Goal: Information Seeking & Learning: Learn about a topic

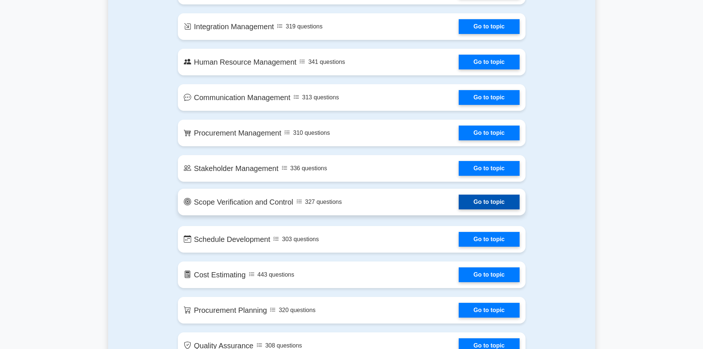
scroll to position [738, 0]
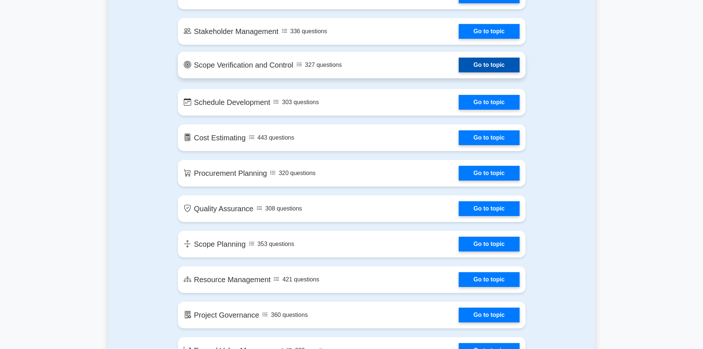
click at [484, 65] on link "Go to topic" at bounding box center [489, 65] width 61 height 15
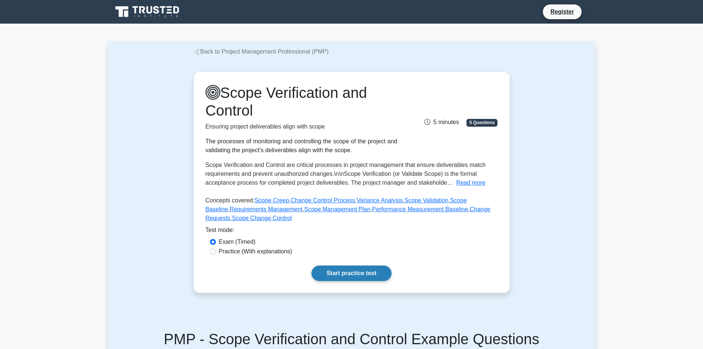
click at [334, 274] on link "Start practice test" at bounding box center [351, 272] width 80 height 15
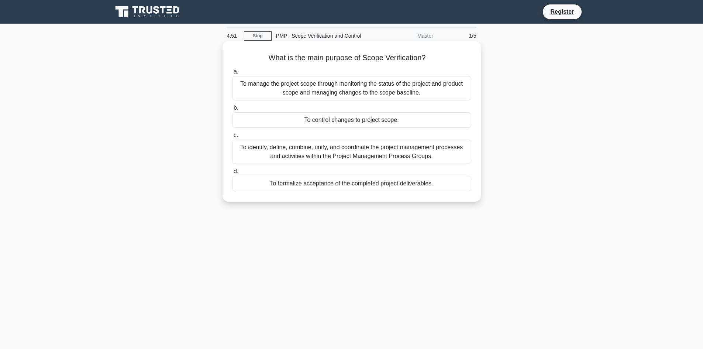
click at [342, 151] on div "To identify, define, combine, unify, and coordinate the project management proc…" at bounding box center [351, 151] width 239 height 24
click at [232, 138] on input "c. To identify, define, combine, unify, and coordinate the project management p…" at bounding box center [232, 135] width 0 height 5
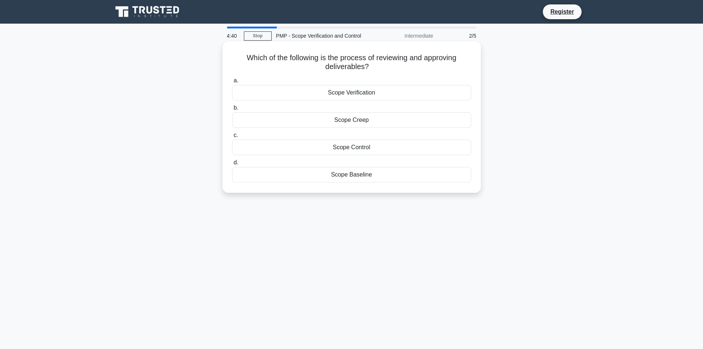
click at [342, 147] on div "Scope Control" at bounding box center [351, 146] width 239 height 15
click at [232, 138] on input "c. Scope Control" at bounding box center [232, 135] width 0 height 5
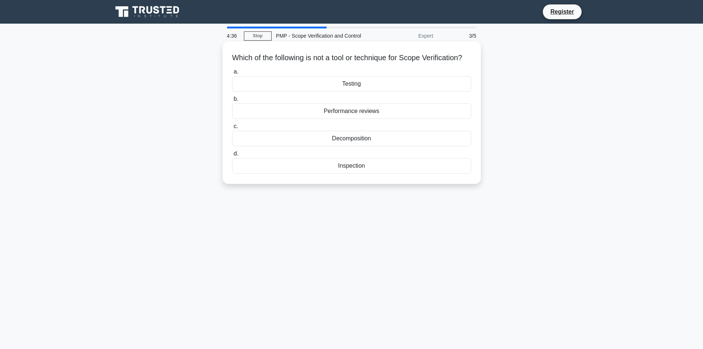
click at [349, 119] on div "Performance reviews" at bounding box center [351, 110] width 239 height 15
click at [232, 101] on input "b. Performance reviews" at bounding box center [232, 99] width 0 height 5
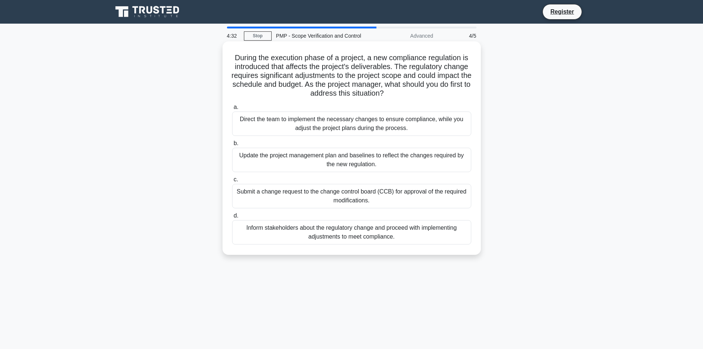
click at [336, 163] on div "Update the project management plan and baselines to reflect the changes require…" at bounding box center [351, 160] width 239 height 24
click at [232, 146] on input "b. Update the project management plan and baselines to reflect the changes requ…" at bounding box center [232, 143] width 0 height 5
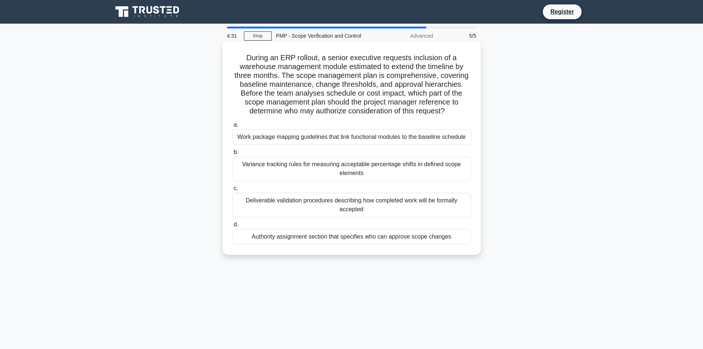
click at [338, 204] on div "Deliverable validation procedures describing how completed work will be formall…" at bounding box center [351, 205] width 239 height 24
click at [232, 191] on input "c. Deliverable validation procedures describing how completed work will be form…" at bounding box center [232, 188] width 0 height 5
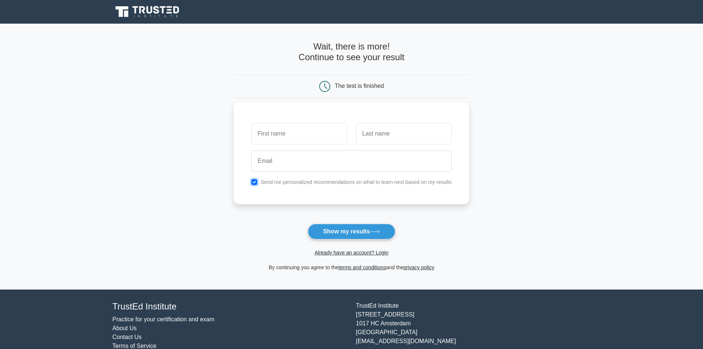
click at [255, 182] on input "checkbox" at bounding box center [254, 182] width 6 height 6
checkbox input "false"
click at [145, 13] on icon at bounding box center [142, 9] width 6 height 7
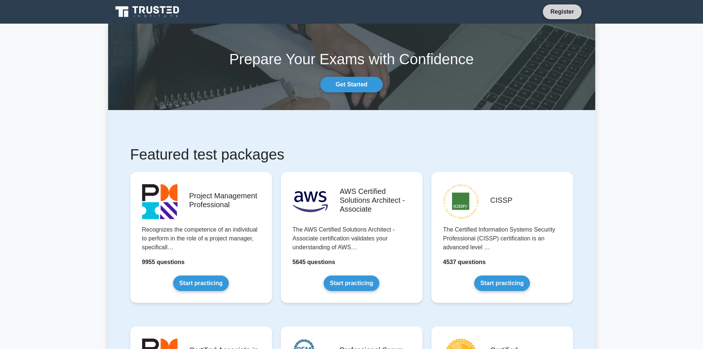
click at [554, 12] on link "Register" at bounding box center [562, 11] width 32 height 9
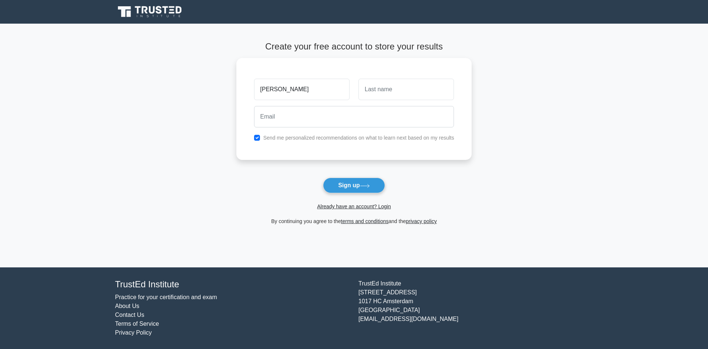
type input "[PERSON_NAME]"
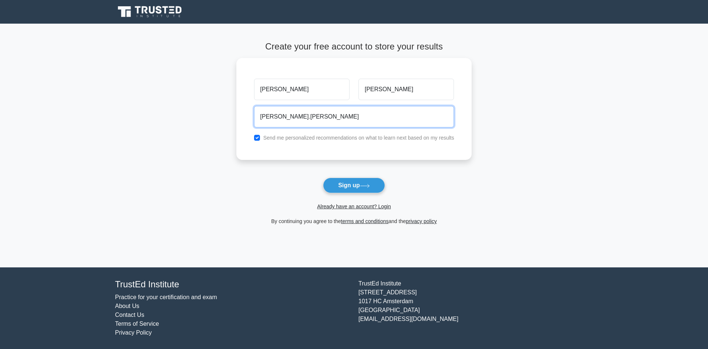
type input "[EMAIL_ADDRESS][PERSON_NAME][DOMAIN_NAME]"
click at [323, 177] on button "Sign up" at bounding box center [354, 184] width 62 height 15
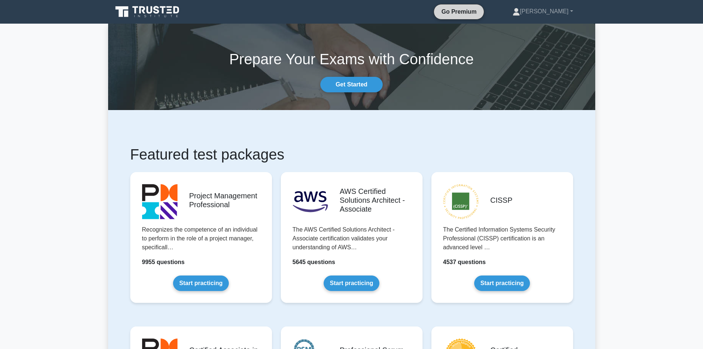
click at [481, 13] on link "Go Premium" at bounding box center [459, 11] width 44 height 9
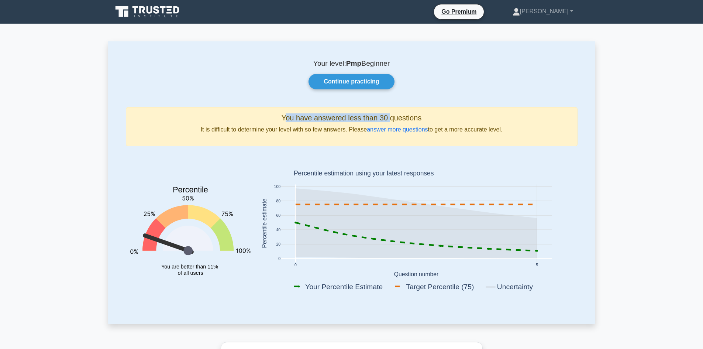
drag, startPoint x: 284, startPoint y: 118, endPoint x: 390, endPoint y: 117, distance: 105.5
click at [390, 117] on h5 "You have answered less than 30 questions" at bounding box center [351, 117] width 439 height 9
click at [335, 118] on h5 "You have answered less than 30 questions" at bounding box center [351, 117] width 439 height 9
click at [166, 12] on icon at bounding box center [148, 12] width 71 height 14
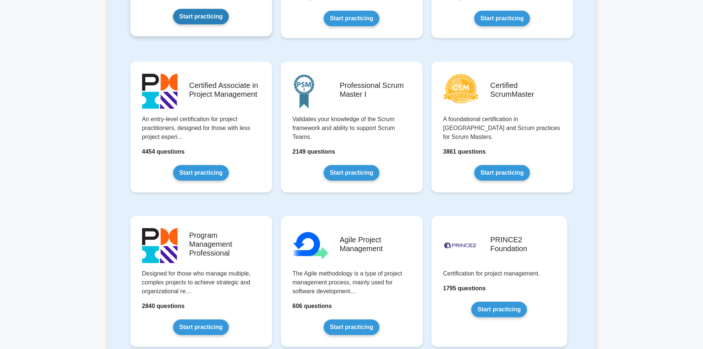
scroll to position [295, 0]
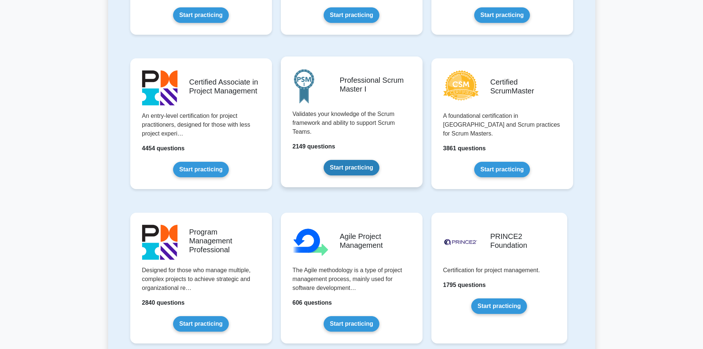
click at [349, 167] on link "Start practicing" at bounding box center [352, 167] width 56 height 15
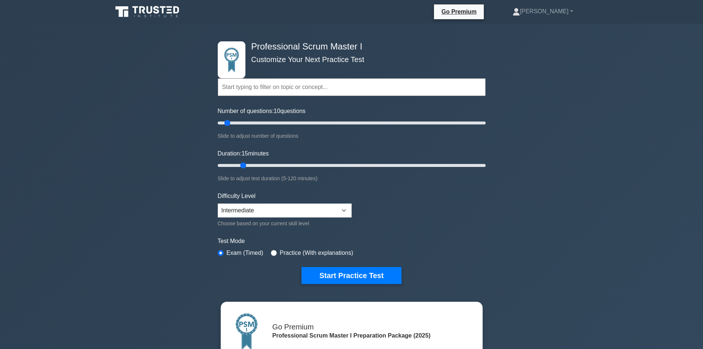
drag, startPoint x: 231, startPoint y: 163, endPoint x: 244, endPoint y: 163, distance: 12.6
type input "15"
click at [244, 163] on input "Duration: 15 minutes" at bounding box center [352, 165] width 268 height 9
type input "10"
click at [229, 123] on input "Number of questions: 10 questions" at bounding box center [352, 122] width 268 height 9
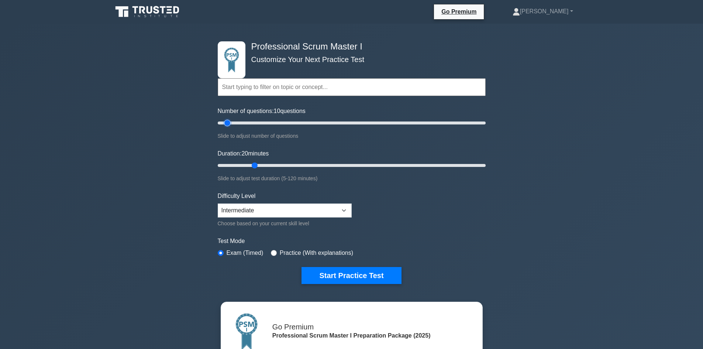
drag, startPoint x: 243, startPoint y: 164, endPoint x: 252, endPoint y: 163, distance: 8.9
type input "20"
click at [252, 163] on input "Duration: 20 minutes" at bounding box center [352, 165] width 268 height 9
drag, startPoint x: 228, startPoint y: 123, endPoint x: 236, endPoint y: 123, distance: 8.1
type input "15"
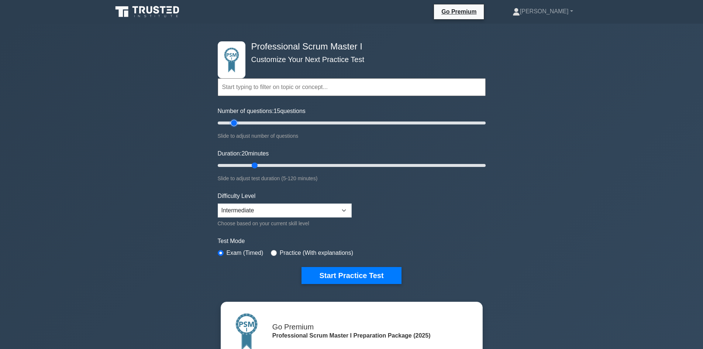
click at [236, 123] on input "Number of questions: 15 questions" at bounding box center [352, 122] width 268 height 9
click at [197, 137] on div "Professional Scrum Master I Customize Your Next Practice Test Topics Scrum Fram…" at bounding box center [351, 258] width 703 height 469
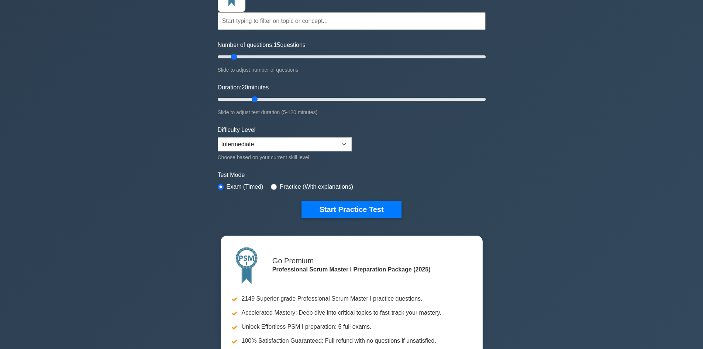
scroll to position [74, 0]
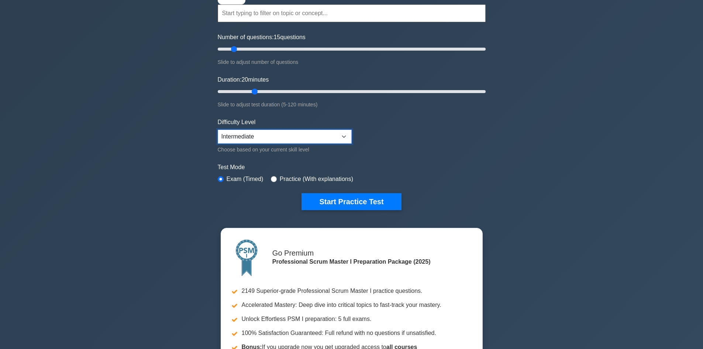
click at [258, 133] on select "Beginner Intermediate Expert" at bounding box center [285, 136] width 134 height 14
click at [218, 129] on select "Beginner Intermediate Expert" at bounding box center [285, 136] width 134 height 14
click at [438, 163] on label "Test Mode" at bounding box center [352, 167] width 268 height 9
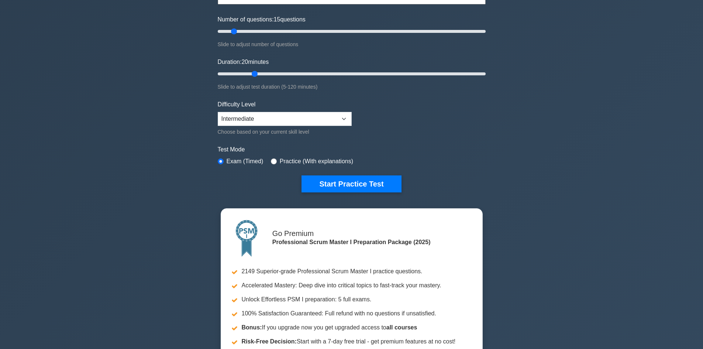
scroll to position [0, 0]
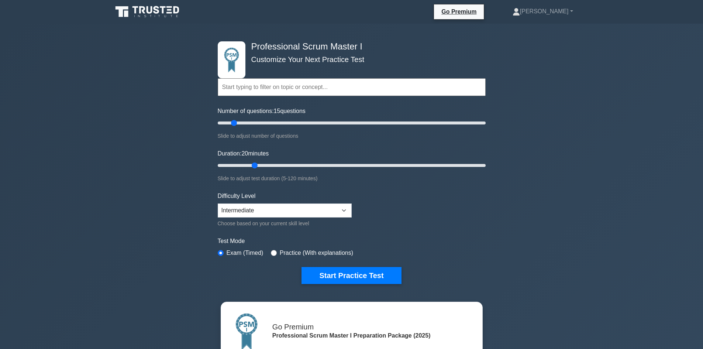
click at [241, 89] on input "text" at bounding box center [352, 87] width 268 height 18
click at [577, 139] on div "Professional Scrum Master I Customize Your Next Practice Test Topics Scrum Fram…" at bounding box center [351, 258] width 703 height 469
click at [370, 278] on button "Start Practice Test" at bounding box center [351, 275] width 100 height 17
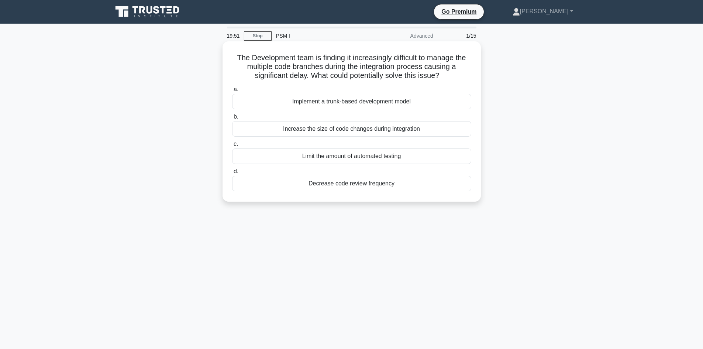
click at [379, 155] on div "Limit the amount of automated testing" at bounding box center [351, 155] width 239 height 15
click at [232, 146] on input "c. Limit the amount of automated testing" at bounding box center [232, 144] width 0 height 5
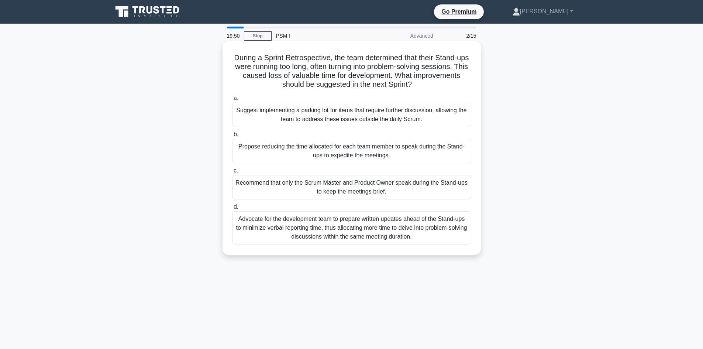
click at [372, 146] on div "Propose reducing the time allocated for each team member to speak during the St…" at bounding box center [351, 151] width 239 height 24
click at [232, 137] on input "b. Propose reducing the time allocated for each team member to speak during the…" at bounding box center [232, 134] width 0 height 5
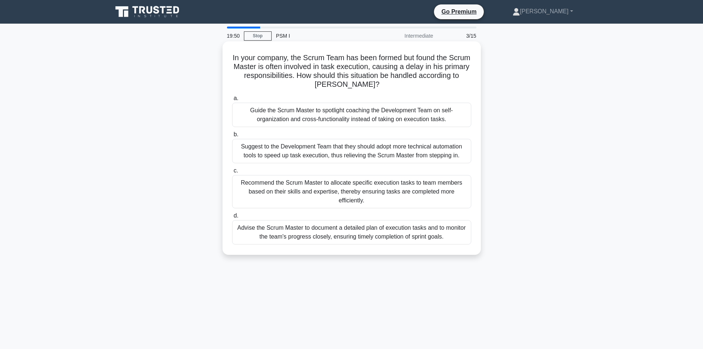
click at [372, 117] on div "Guide the Scrum Master to spotlight coaching the Development Team on self-organ…" at bounding box center [351, 115] width 239 height 24
click at [232, 101] on input "a. Guide the Scrum Master to spotlight coaching the Development Team on self-or…" at bounding box center [232, 98] width 0 height 5
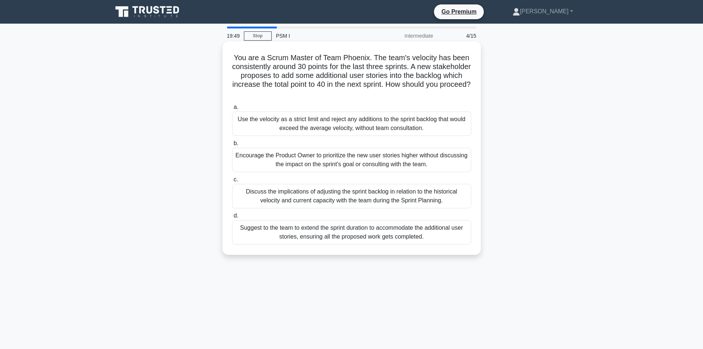
click at [376, 229] on div "Suggest to the team to extend the sprint duration to accommodate the additional…" at bounding box center [351, 232] width 239 height 24
click at [232, 218] on input "d. Suggest to the team to extend the sprint duration to accommodate the additio…" at bounding box center [232, 215] width 0 height 5
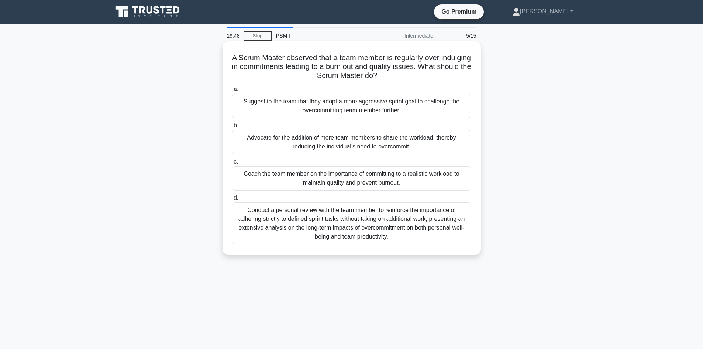
click at [377, 174] on div "Coach the team member on the importance of committing to a realistic workload t…" at bounding box center [351, 178] width 239 height 24
click at [232, 164] on input "c. Coach the team member on the importance of committing to a realistic workloa…" at bounding box center [232, 161] width 0 height 5
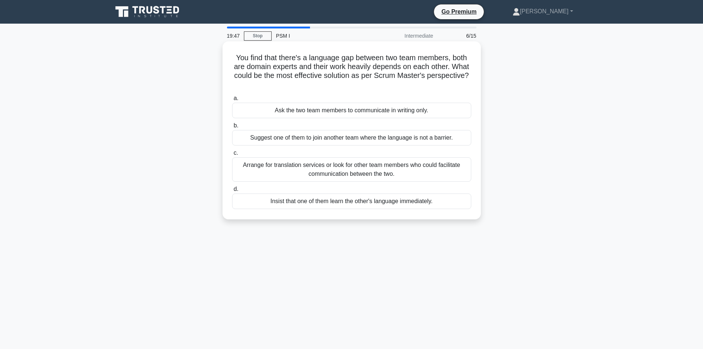
click at [383, 142] on div "Suggest one of them to join another team where the language is not a barrier." at bounding box center [351, 137] width 239 height 15
click at [232, 128] on input "b. Suggest one of them to join another team where the language is not a barrier." at bounding box center [232, 125] width 0 height 5
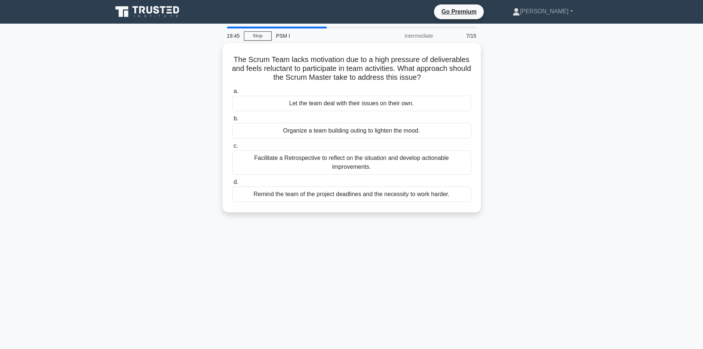
click at [473, 35] on div "7/15" at bounding box center [459, 35] width 43 height 15
click at [410, 128] on div "Organize a team building outing to lighten the mood." at bounding box center [351, 128] width 239 height 15
click at [232, 119] on input "b. Organize a team building outing to lighten the mood." at bounding box center [232, 116] width 0 height 5
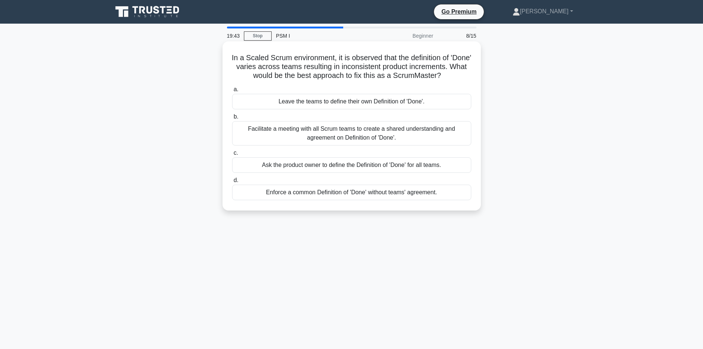
click at [379, 103] on div "Leave the teams to define their own Definition of 'Done'." at bounding box center [351, 101] width 239 height 15
click at [232, 92] on input "a. Leave the teams to define their own Definition of 'Done'." at bounding box center [232, 89] width 0 height 5
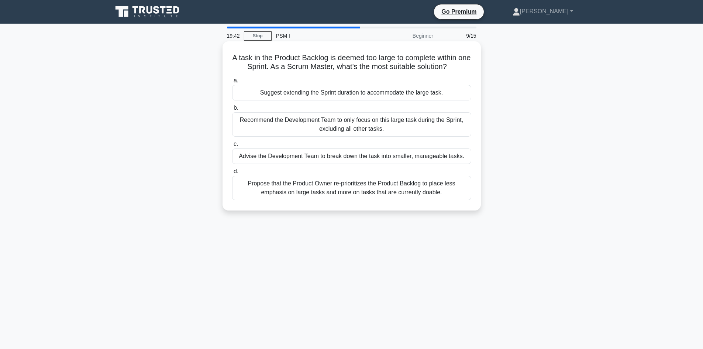
click at [377, 187] on div "Propose that the Product Owner re-prioritizes the Product Backlog to place less…" at bounding box center [351, 188] width 239 height 24
click at [232, 174] on input "d. Propose that the Product Owner re-prioritizes the Product Backlog to place l…" at bounding box center [232, 171] width 0 height 5
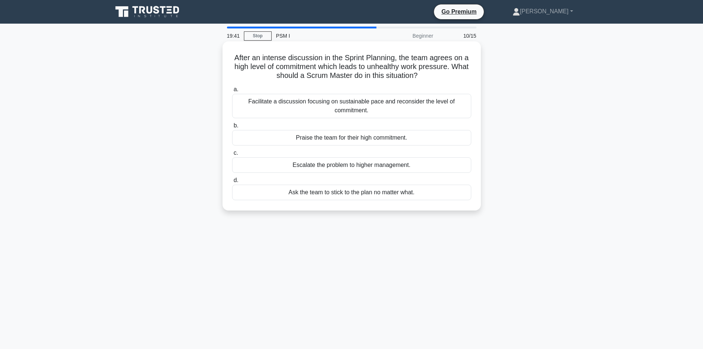
click at [372, 139] on div "Praise the team for their high commitment." at bounding box center [351, 137] width 239 height 15
click at [232, 128] on input "b. Praise the team for their high commitment." at bounding box center [232, 125] width 0 height 5
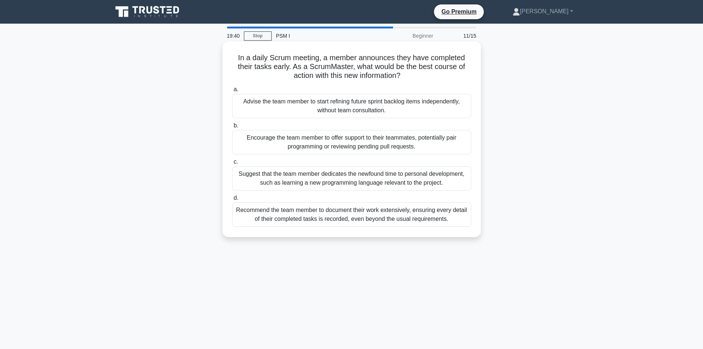
click at [362, 177] on div "Suggest that the team member dedicates the newfound time to personal developmen…" at bounding box center [351, 178] width 239 height 24
click at [232, 164] on input "c. Suggest that the team member dedicates the newfound time to personal develop…" at bounding box center [232, 161] width 0 height 5
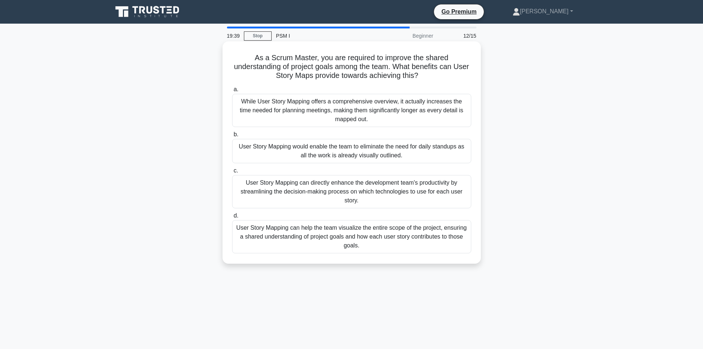
click at [360, 235] on div "User Story Mapping can help the team visualize the entire scope of the project,…" at bounding box center [351, 236] width 239 height 33
click at [232, 218] on input "d. User Story Mapping can help the team visualize the entire scope of the proje…" at bounding box center [232, 215] width 0 height 5
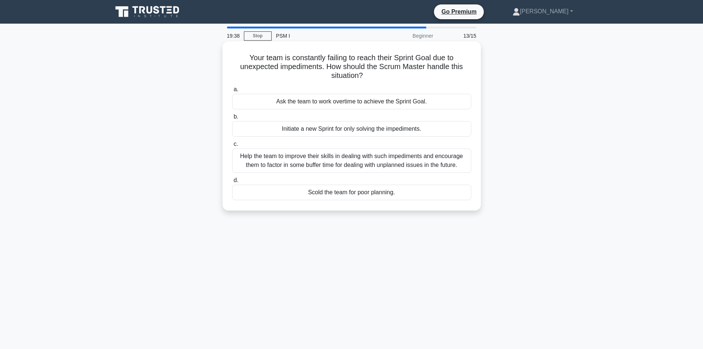
click at [362, 194] on div "Scold the team for poor planning." at bounding box center [351, 191] width 239 height 15
click at [232, 183] on input "d. Scold the team for poor planning." at bounding box center [232, 180] width 0 height 5
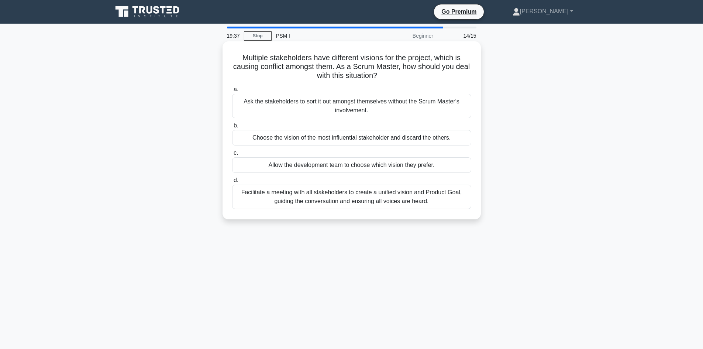
click at [373, 103] on div "Ask the stakeholders to sort it out amongst themselves without the Scrum Master…" at bounding box center [351, 106] width 239 height 24
click at [232, 92] on input "a. Ask the stakeholders to sort it out amongst themselves without the Scrum Mas…" at bounding box center [232, 89] width 0 height 5
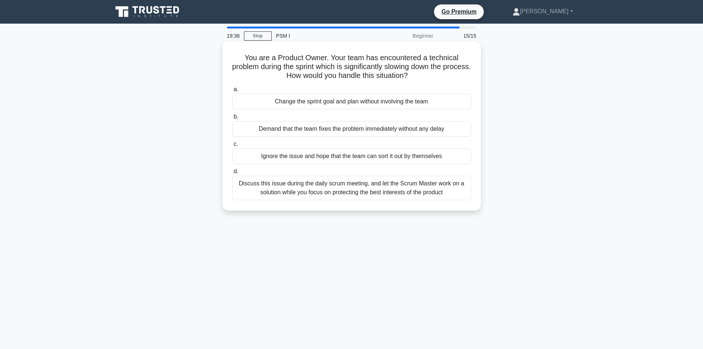
click at [373, 131] on div "Demand that the team fixes the problem immediately without any delay" at bounding box center [351, 128] width 239 height 15
click at [232, 119] on input "b. Demand that the team fixes the problem immediately without any delay" at bounding box center [232, 116] width 0 height 5
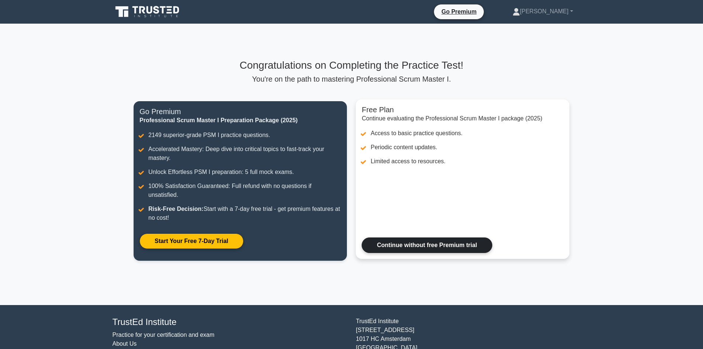
click at [405, 246] on link "Continue without free Premium trial" at bounding box center [427, 244] width 130 height 15
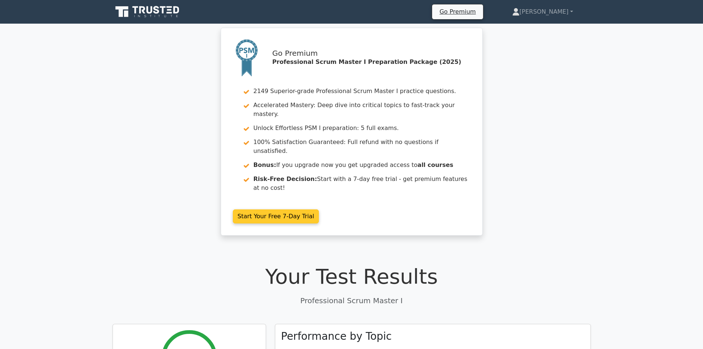
click at [260, 209] on link "Start Your Free 7-Day Trial" at bounding box center [276, 216] width 86 height 14
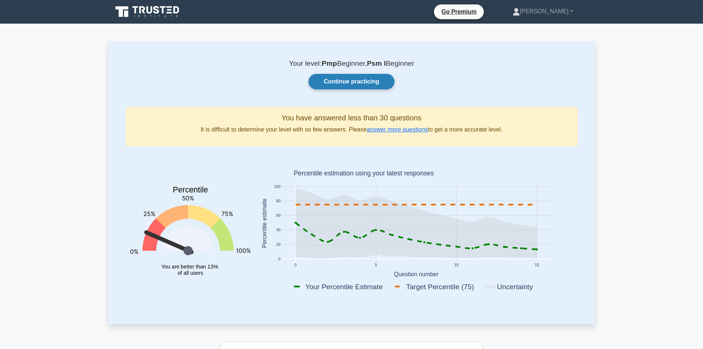
click at [328, 83] on link "Continue practicing" at bounding box center [351, 81] width 86 height 15
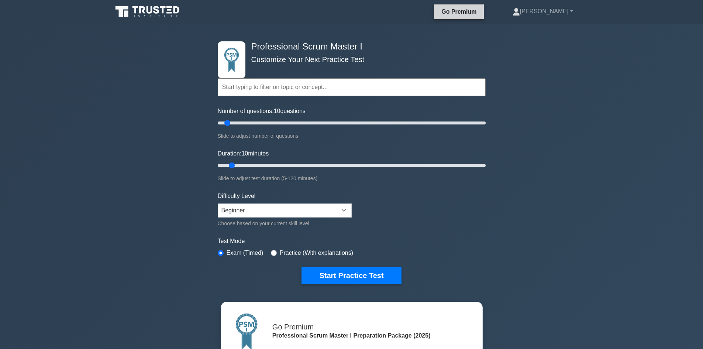
click at [481, 11] on link "Go Premium" at bounding box center [459, 11] width 44 height 9
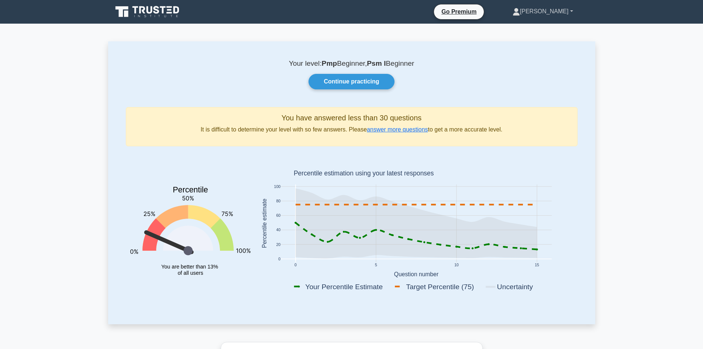
click at [559, 11] on link "[PERSON_NAME]" at bounding box center [543, 11] width 96 height 15
click at [540, 44] on link "Settings" at bounding box center [524, 41] width 58 height 12
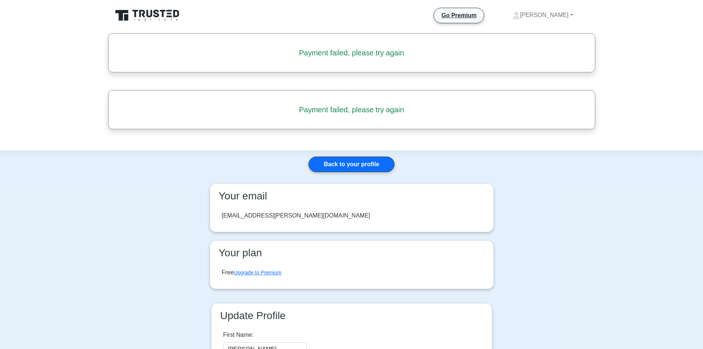
click at [145, 14] on icon at bounding box center [148, 15] width 71 height 14
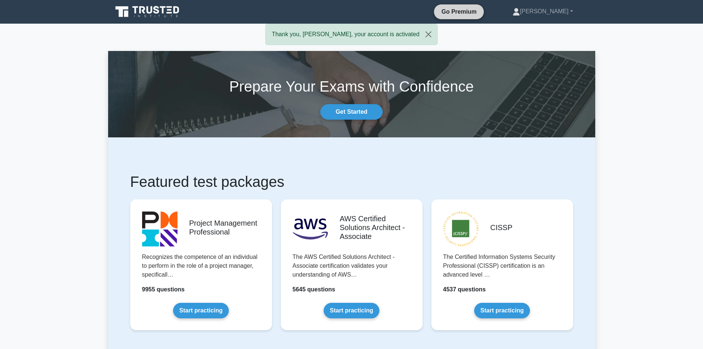
click at [481, 12] on link "Go Premium" at bounding box center [459, 11] width 44 height 9
click at [396, 34] on button "Close" at bounding box center [396, 34] width 18 height 21
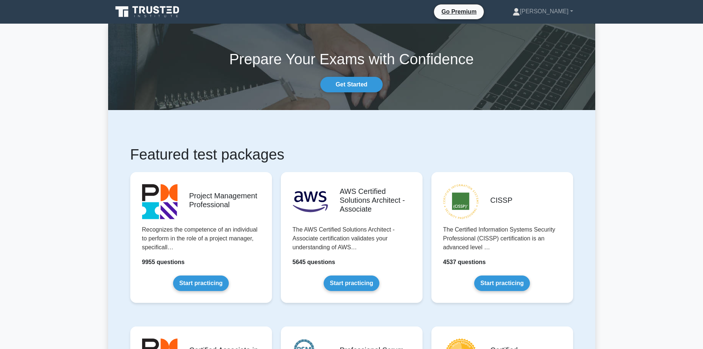
click at [130, 6] on icon at bounding box center [148, 12] width 71 height 14
